Goal: Task Accomplishment & Management: Complete application form

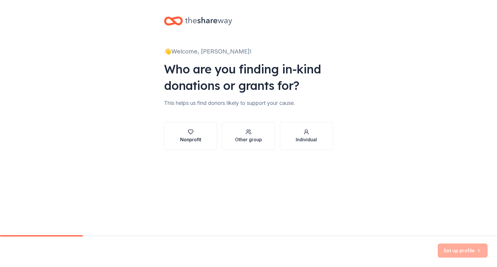
click at [192, 147] on button "Nonprofit" at bounding box center [190, 136] width 53 height 28
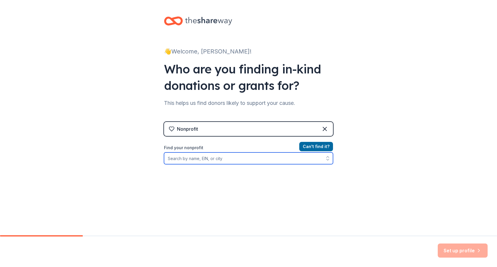
click at [218, 159] on input "Find your nonprofit" at bounding box center [248, 158] width 169 height 12
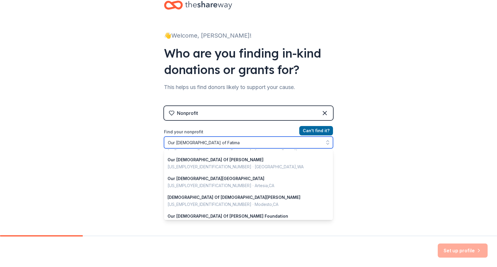
scroll to position [355, 0]
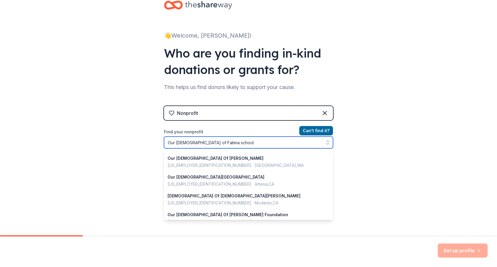
type input "Our Lady of Fatima school"
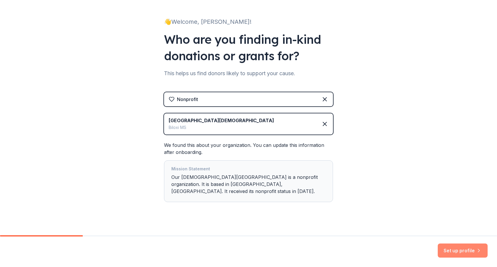
scroll to position [29, 0]
click at [460, 252] on button "Set up profile" at bounding box center [462, 250] width 50 height 14
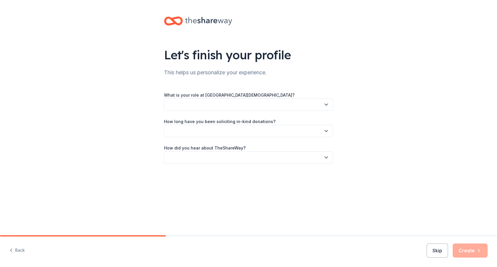
click at [194, 105] on button "button" at bounding box center [248, 104] width 169 height 12
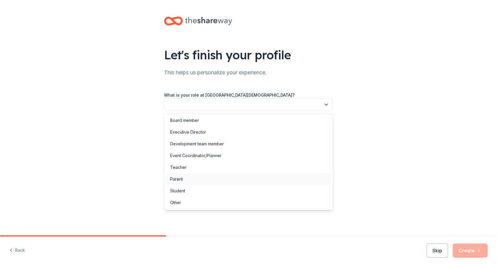
click at [188, 181] on div "Parent" at bounding box center [248, 179] width 166 height 12
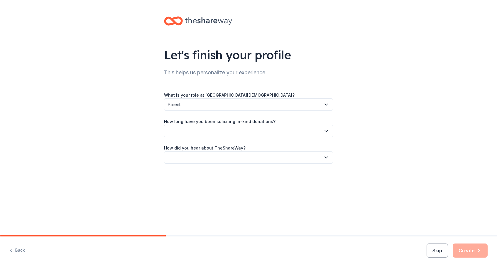
click at [190, 132] on button "button" at bounding box center [248, 131] width 169 height 12
click at [195, 147] on div "This is my first time!" at bounding box center [188, 146] width 37 height 7
click at [193, 158] on button "button" at bounding box center [248, 157] width 169 height 12
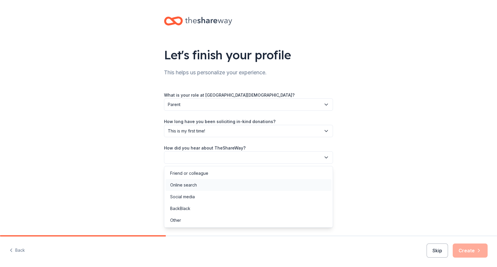
click at [191, 186] on div "Online search" at bounding box center [183, 184] width 27 height 7
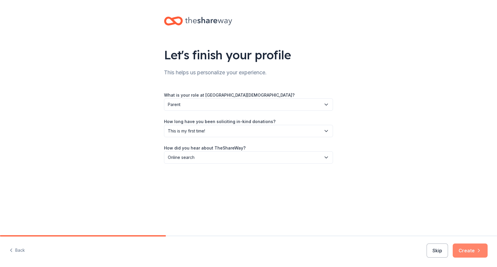
click at [474, 250] on button "Create" at bounding box center [469, 250] width 35 height 14
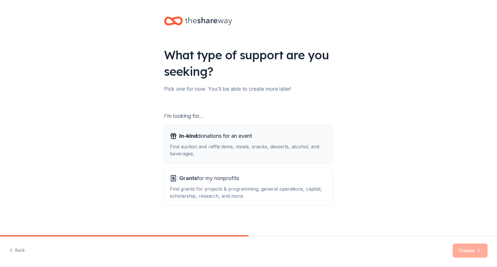
click at [274, 148] on div "Find auction and raffle items, meals, snacks, desserts, alcohol, and beverages." at bounding box center [248, 150] width 157 height 14
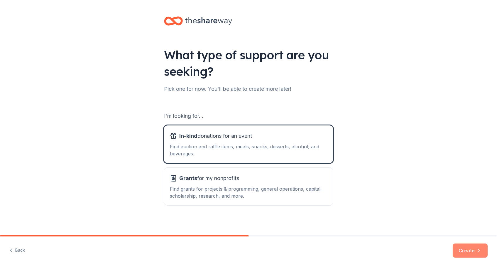
click at [461, 249] on button "Create" at bounding box center [469, 250] width 35 height 14
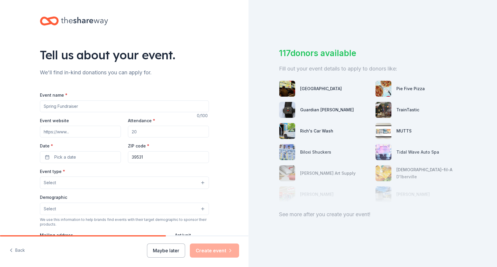
click at [89, 106] on input "Event name *" at bounding box center [124, 106] width 169 height 12
click at [158, 130] on input "Attendance *" at bounding box center [168, 131] width 81 height 12
click at [73, 106] on input "Event name *" at bounding box center [124, 106] width 169 height 12
type input "Fall Festival"
click at [84, 132] on input "Event website" at bounding box center [80, 131] width 81 height 12
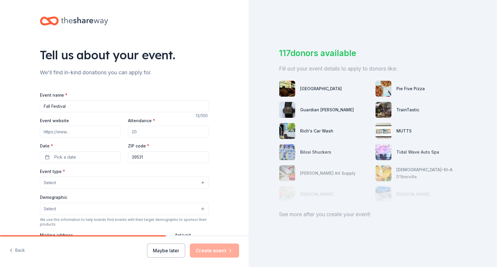
click at [149, 131] on input "Attendance *" at bounding box center [168, 131] width 81 height 12
type input "250"
click at [103, 158] on button "Pick a date" at bounding box center [80, 157] width 81 height 12
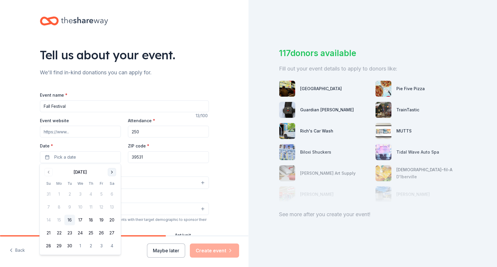
click at [112, 172] on button "Go to next month" at bounding box center [112, 172] width 8 height 8
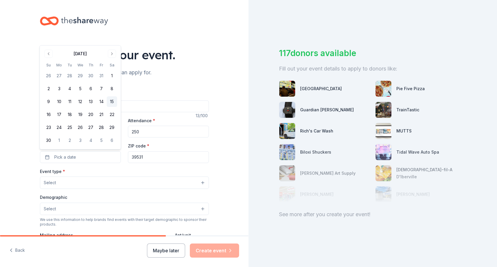
click at [113, 102] on button "15" at bounding box center [112, 101] width 11 height 11
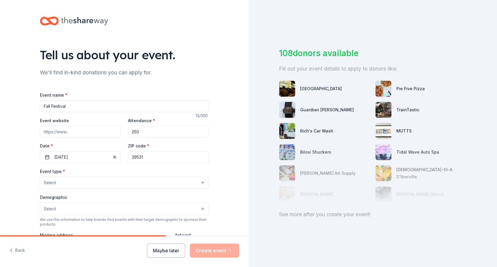
click at [89, 181] on button "Select" at bounding box center [124, 182] width 169 height 12
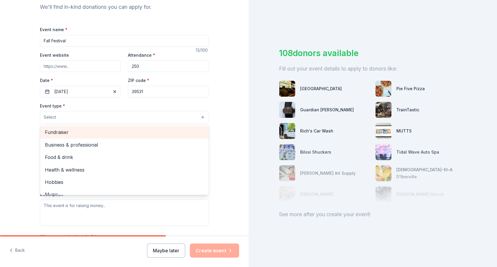
click at [68, 132] on span "Fundraiser" at bounding box center [124, 132] width 159 height 8
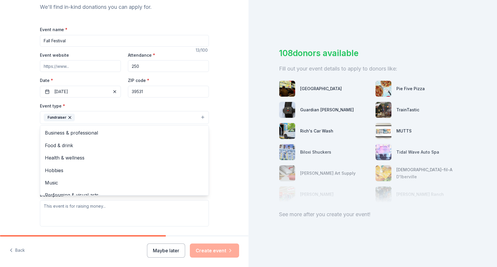
click at [29, 151] on div "Tell us about your event. We'll find in-kind donations you can apply for. Event…" at bounding box center [124, 130] width 248 height 391
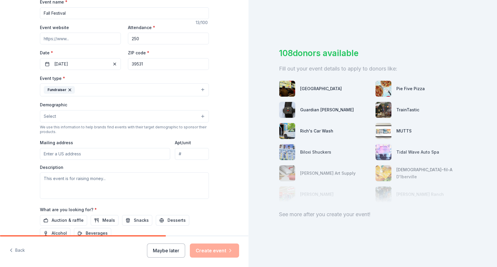
scroll to position [94, 0]
click at [63, 118] on button "Select" at bounding box center [124, 115] width 169 height 12
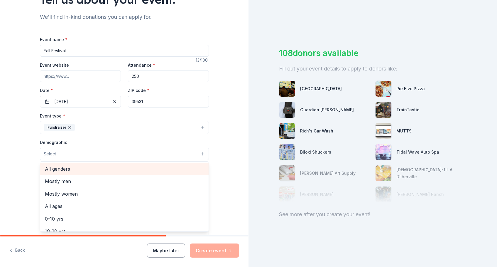
scroll to position [0, 0]
click at [65, 169] on span "All genders" at bounding box center [124, 169] width 159 height 8
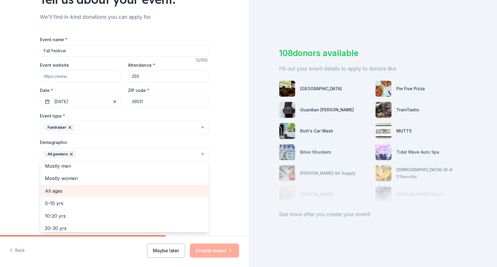
scroll to position [7, 0]
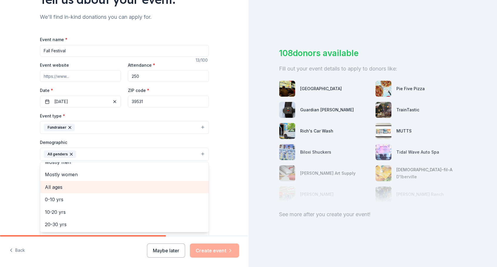
click at [73, 185] on span "All ages" at bounding box center [124, 187] width 159 height 8
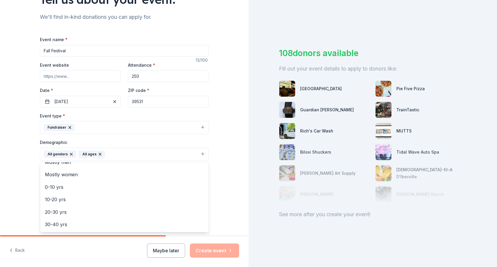
click at [21, 172] on div "Tell us about your event. We'll find in-kind donations you can apply for. Event…" at bounding box center [124, 140] width 248 height 391
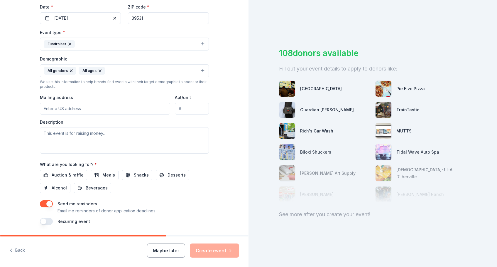
scroll to position [139, 0]
click at [60, 143] on textarea at bounding box center [124, 140] width 169 height 26
click at [52, 135] on textarea at bounding box center [124, 140] width 169 height 26
click at [60, 110] on input "Mailing address" at bounding box center [105, 108] width 130 height 12
click at [69, 172] on span "Auction & raffle" at bounding box center [68, 174] width 32 height 7
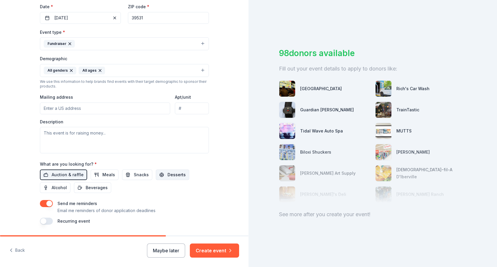
click at [167, 175] on span "Desserts" at bounding box center [176, 174] width 18 height 7
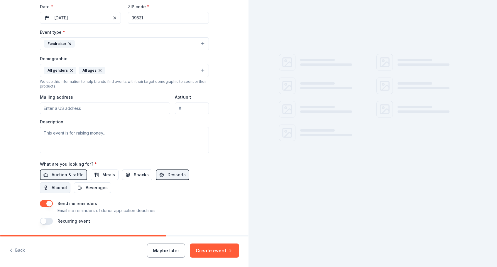
click at [59, 184] on span "Alcohol" at bounding box center [59, 187] width 15 height 7
click at [99, 185] on span "Beverages" at bounding box center [97, 187] width 22 height 7
click at [106, 174] on span "Meals" at bounding box center [108, 174] width 13 height 7
click at [130, 175] on button "Snacks" at bounding box center [137, 174] width 30 height 11
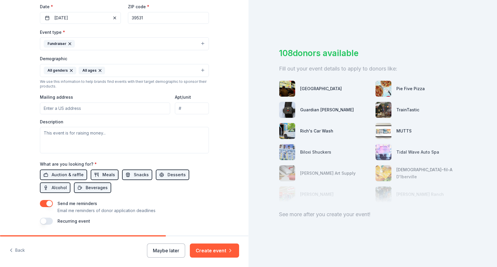
click at [77, 106] on input "Mailing address" at bounding box center [105, 108] width 130 height 12
paste input "320 Jim Money Road"
type input "320 Jim Money Road, Biloxi, MS, 39531"
click at [93, 142] on textarea at bounding box center [124, 140] width 169 height 26
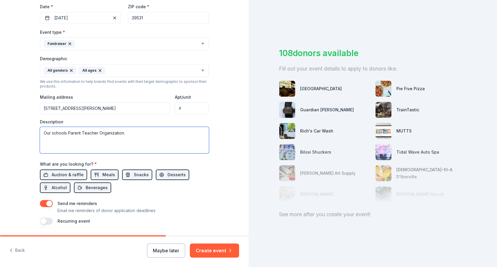
click at [43, 133] on textarea "Our schools Parent Teacher Organization." at bounding box center [124, 140] width 169 height 26
click at [177, 132] on textarea "We are raising money for our schools Parent Teacher Organization." at bounding box center [124, 140] width 169 height 26
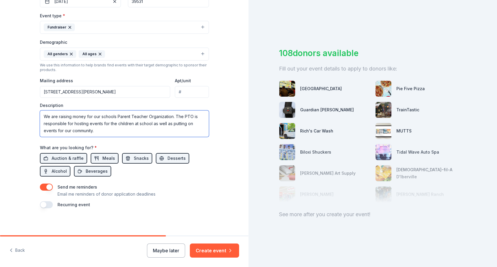
scroll to position [155, 0]
type textarea "We are raising money for our schools Parent Teacher Organization. The PTO is re…"
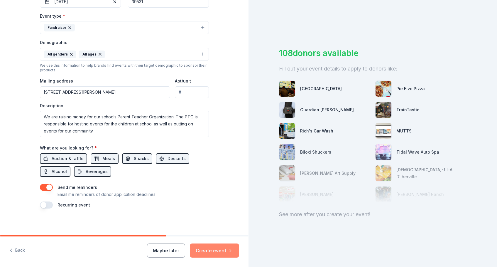
click at [206, 250] on button "Create event" at bounding box center [214, 250] width 49 height 14
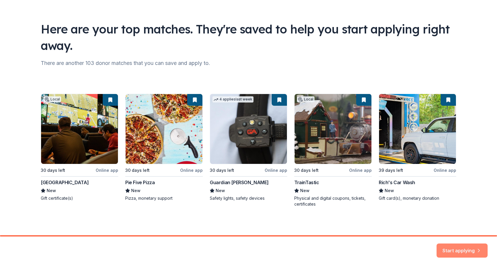
click at [454, 246] on button "Start applying" at bounding box center [461, 247] width 51 height 14
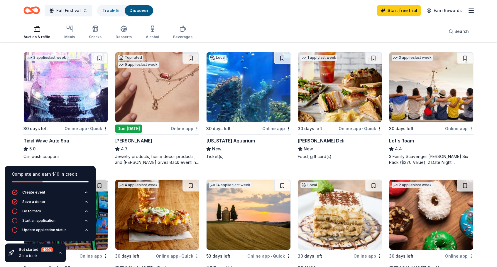
scroll to position [310, 0]
click at [11, 130] on div "170 results in Biloxi, MS Application deadlines 12 this month 150 in October 8 …" at bounding box center [248, 136] width 497 height 809
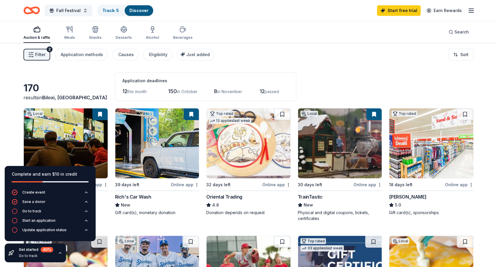
scroll to position [0, 0]
click at [77, 75] on div "170 results in Biloxi, MS Application deadlines 12 this month 150 in October 8 …" at bounding box center [248, 86] width 450 height 29
click at [109, 10] on link "Track · 5" at bounding box center [110, 10] width 16 height 5
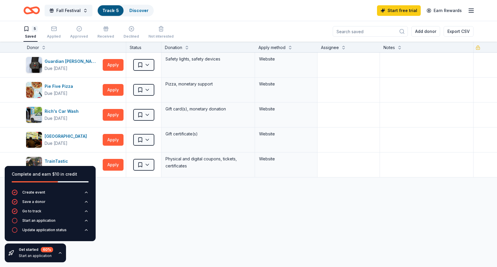
click at [470, 10] on icon "button" at bounding box center [470, 10] width 7 height 7
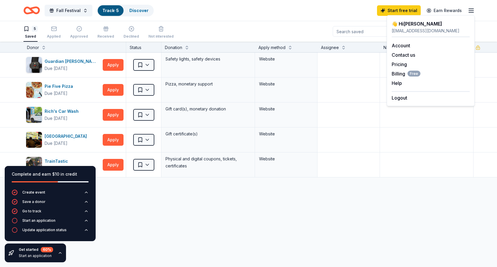
click at [277, 13] on div "Fall Festival Track · 5 Discover Start free trial Earn Rewards" at bounding box center [248, 11] width 450 height 14
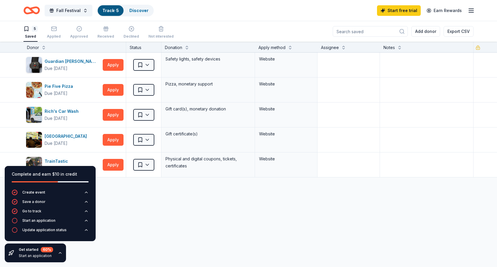
click at [32, 11] on icon "Home" at bounding box center [34, 10] width 9 height 6
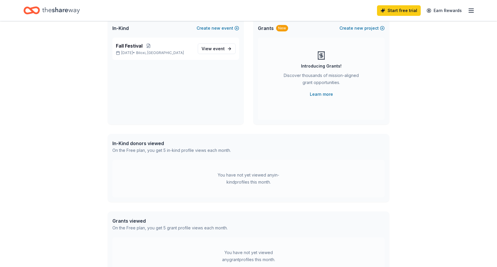
scroll to position [38, 0]
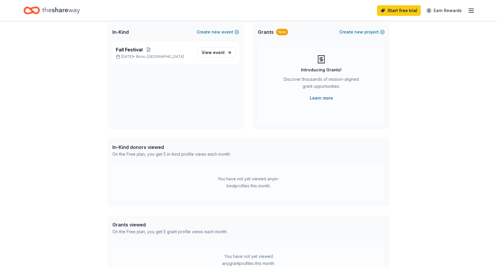
click at [327, 97] on link "Learn more" at bounding box center [321, 97] width 23 height 7
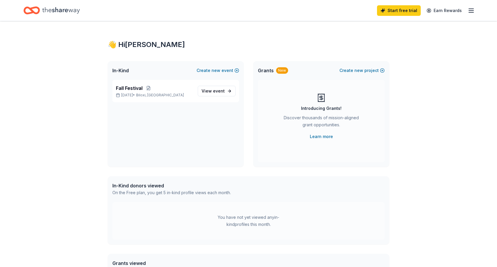
scroll to position [0, 0]
click at [223, 91] on span "event" at bounding box center [219, 90] width 12 height 5
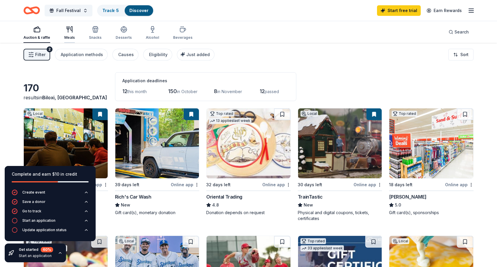
click at [70, 35] on div "Meals" at bounding box center [69, 33] width 11 height 14
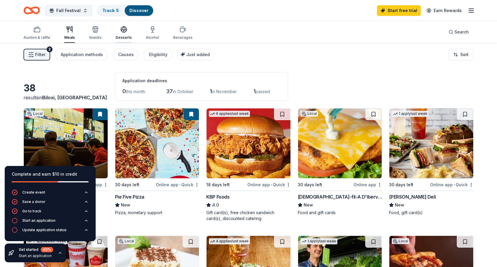
click at [126, 32] on div "button" at bounding box center [124, 29] width 16 height 7
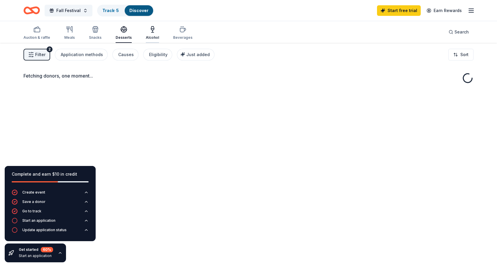
click at [151, 33] on div "Alcohol" at bounding box center [152, 33] width 13 height 14
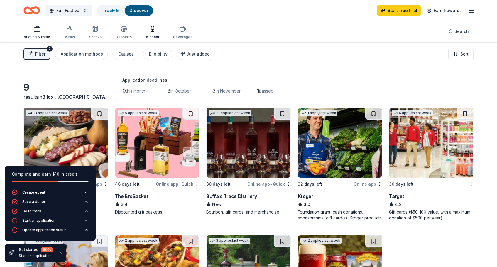
scroll to position [2, 0]
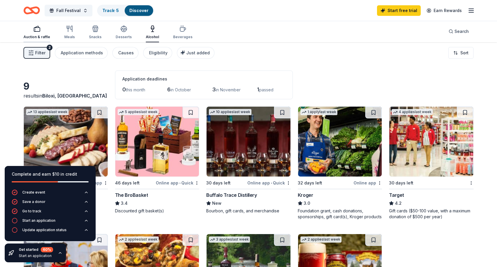
click at [42, 33] on div "Auction & raffle" at bounding box center [36, 32] width 27 height 14
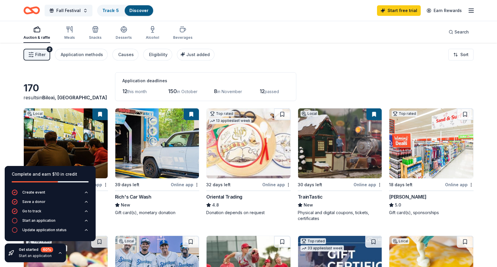
click at [330, 61] on div "Filter 2 Application methods Causes Eligibility Just added Sort" at bounding box center [248, 54] width 497 height 23
click at [180, 35] on div "Beverages" at bounding box center [182, 33] width 19 height 14
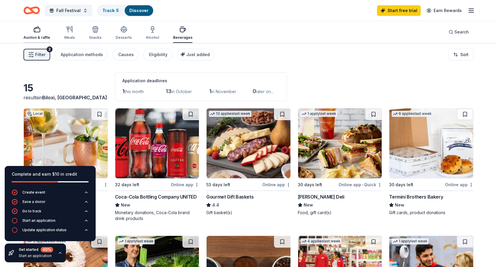
click at [35, 33] on div "Auction & raffle" at bounding box center [36, 33] width 27 height 14
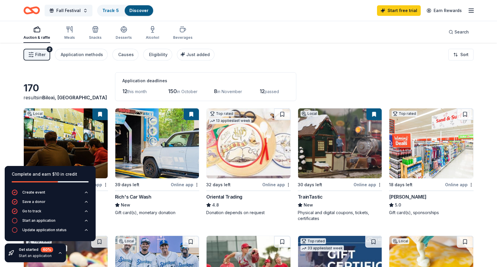
click at [352, 153] on img at bounding box center [340, 143] width 84 height 70
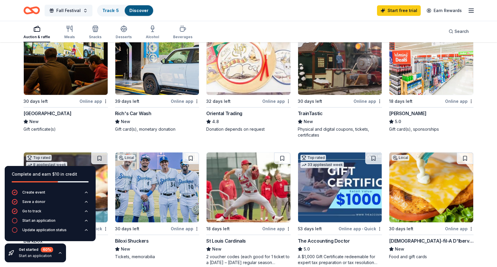
scroll to position [84, 0]
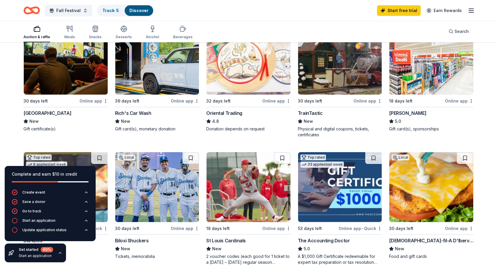
click at [151, 192] on img at bounding box center [157, 187] width 84 height 70
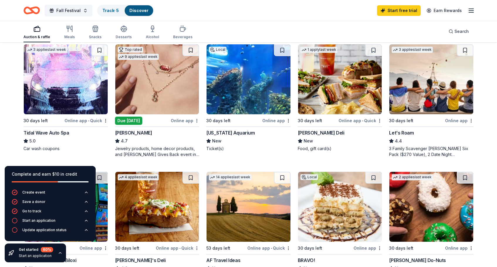
scroll to position [320, 0]
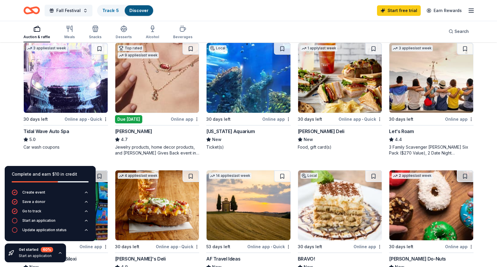
click at [240, 84] on img at bounding box center [248, 78] width 84 height 70
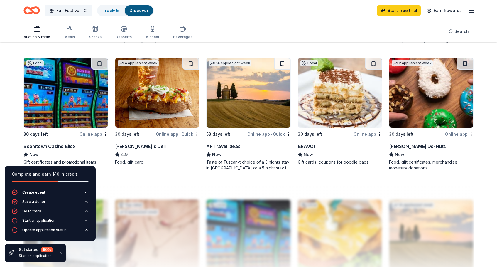
scroll to position [436, 0]
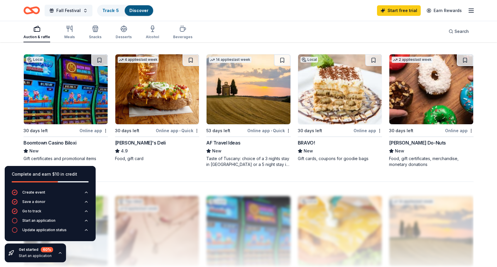
click at [47, 103] on img at bounding box center [66, 89] width 84 height 70
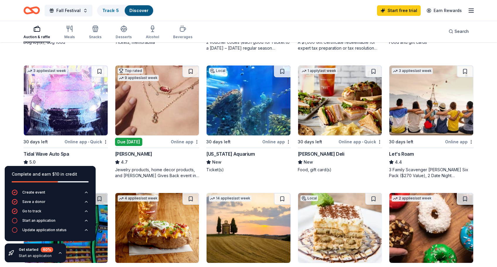
scroll to position [54, 0]
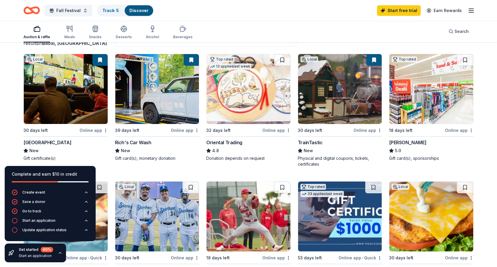
click at [242, 84] on img at bounding box center [248, 89] width 84 height 70
click at [49, 91] on img at bounding box center [66, 89] width 84 height 70
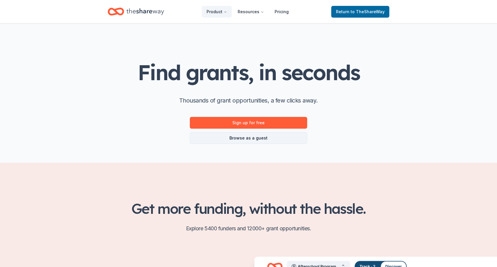
click at [226, 140] on link "Browse as a guest" at bounding box center [248, 138] width 117 height 12
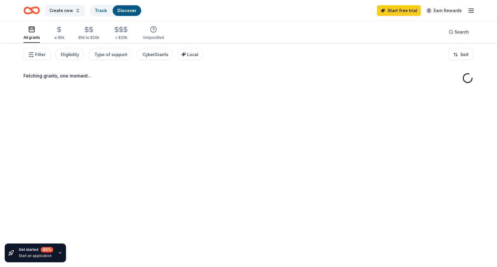
click at [234, 138] on div "Fetching grants, one moment..." at bounding box center [248, 176] width 497 height 267
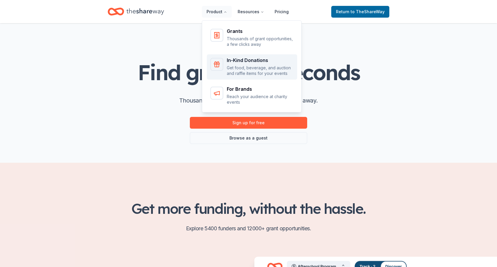
click at [242, 67] on p "Get food, beverage, and auction and raffle items for your events" at bounding box center [260, 70] width 67 height 11
click at [257, 67] on div "Grants Thousands of grant opportunities, a few clicks away In-Kind Donations Ge…" at bounding box center [252, 65] width 100 height 94
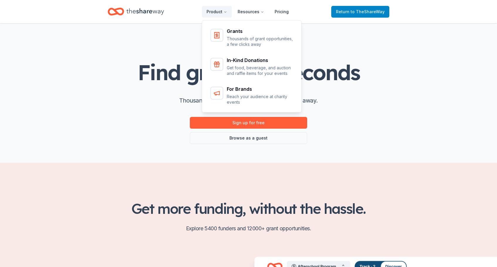
click at [352, 15] on span "Return to TheShareWay" at bounding box center [360, 11] width 49 height 7
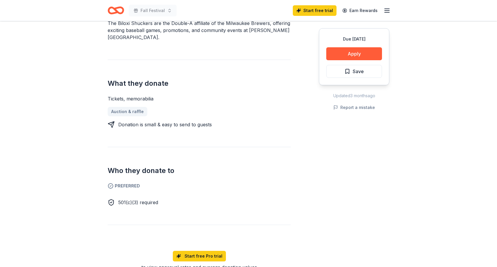
scroll to position [192, 0]
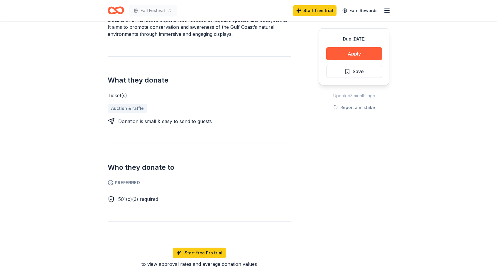
scroll to position [202, 0]
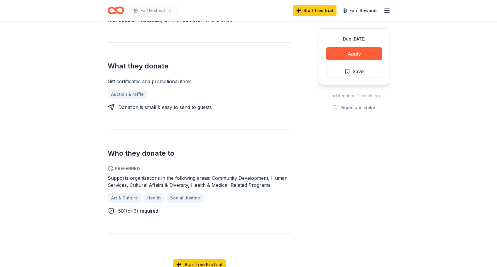
scroll to position [202, 0]
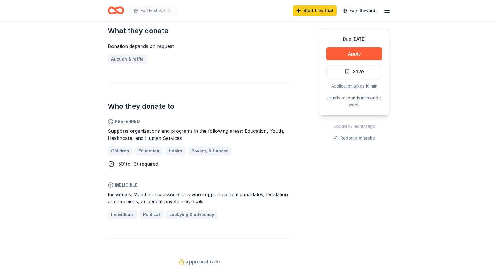
scroll to position [244, 0]
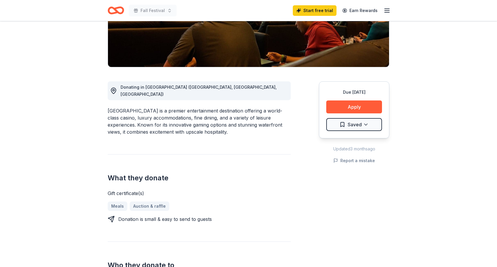
scroll to position [113, 0]
